Goal: Transaction & Acquisition: Purchase product/service

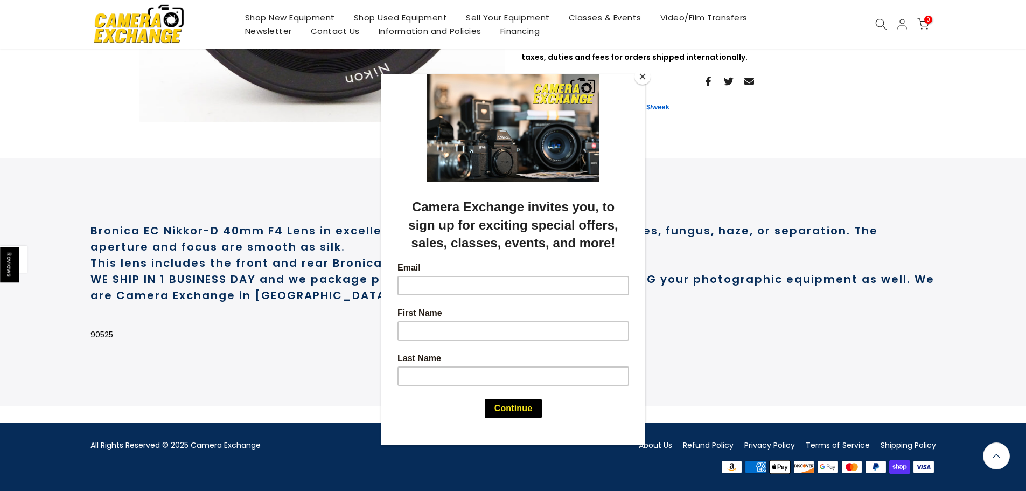
scroll to position [365, 0]
click at [641, 75] on button "Close" at bounding box center [643, 76] width 16 height 16
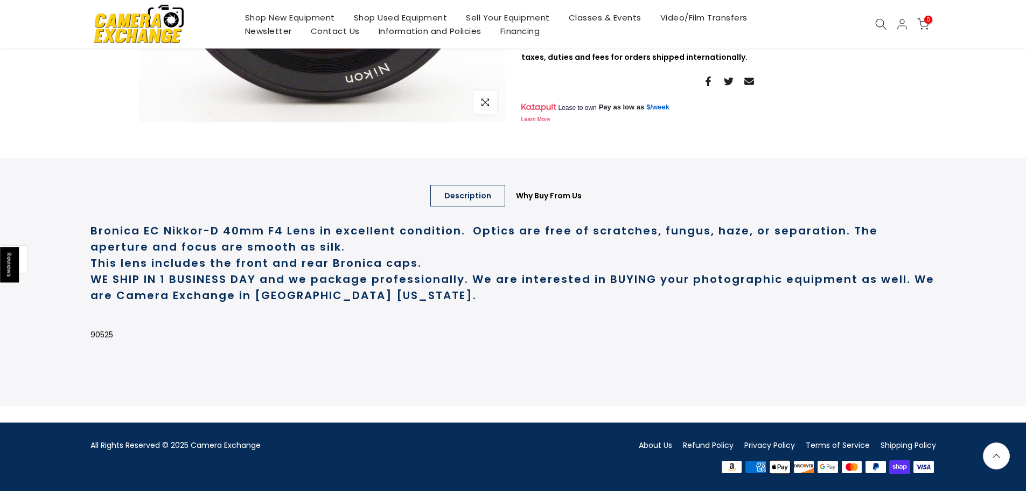
scroll to position [366, 0]
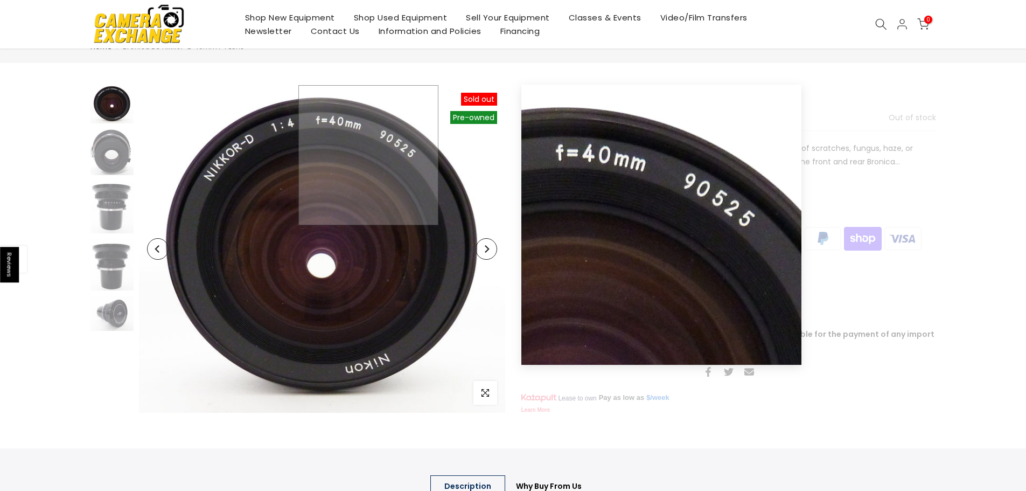
scroll to position [43, 0]
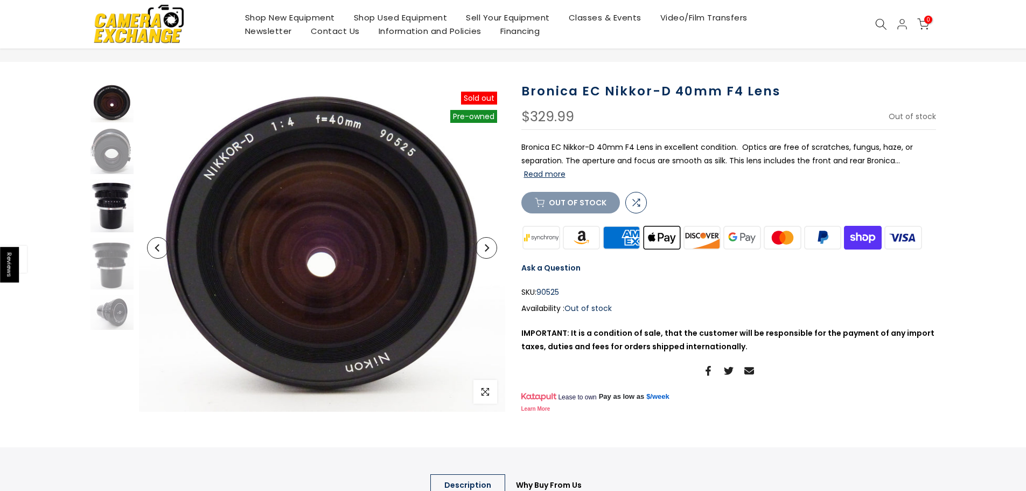
click at [104, 206] on img at bounding box center [112, 205] width 43 height 53
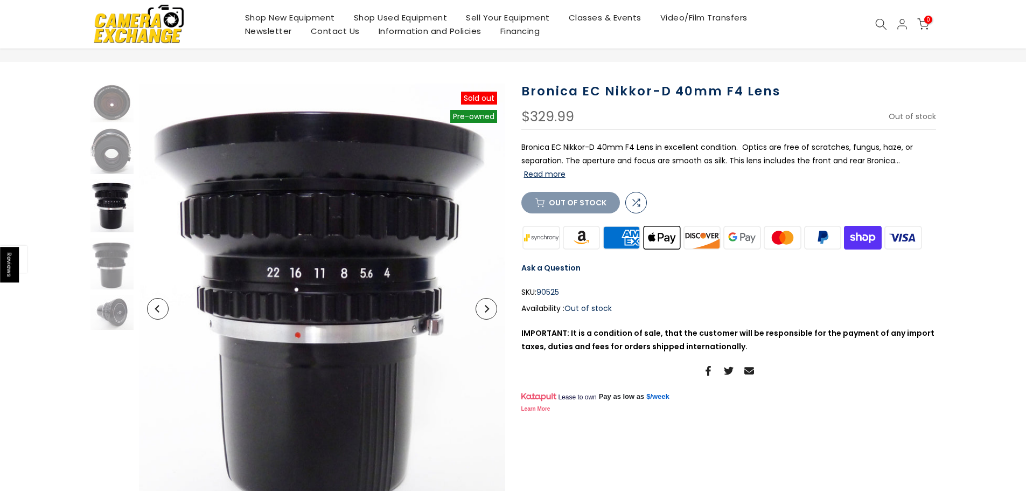
scroll to position [42, 0]
click at [108, 165] on img at bounding box center [112, 151] width 43 height 46
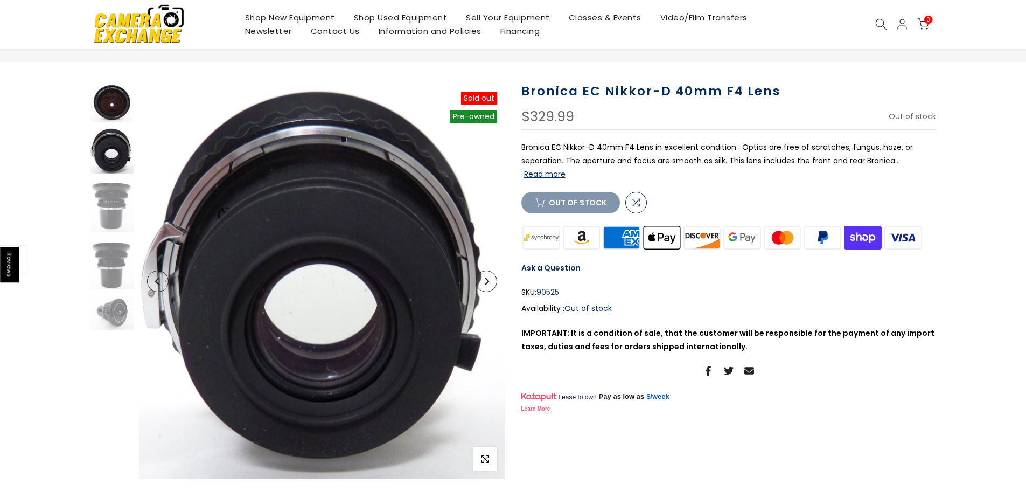
click at [106, 114] on img at bounding box center [112, 103] width 43 height 39
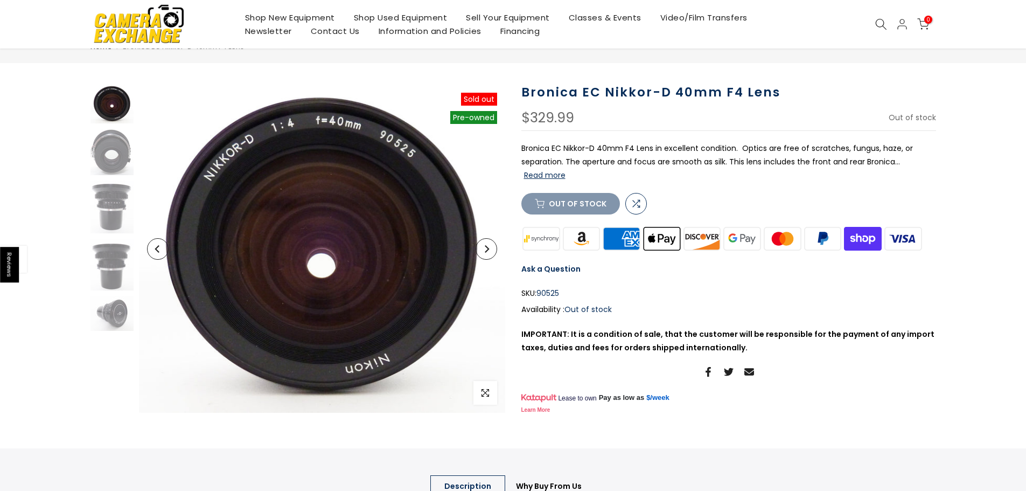
scroll to position [43, 0]
